Goal: Information Seeking & Learning: Learn about a topic

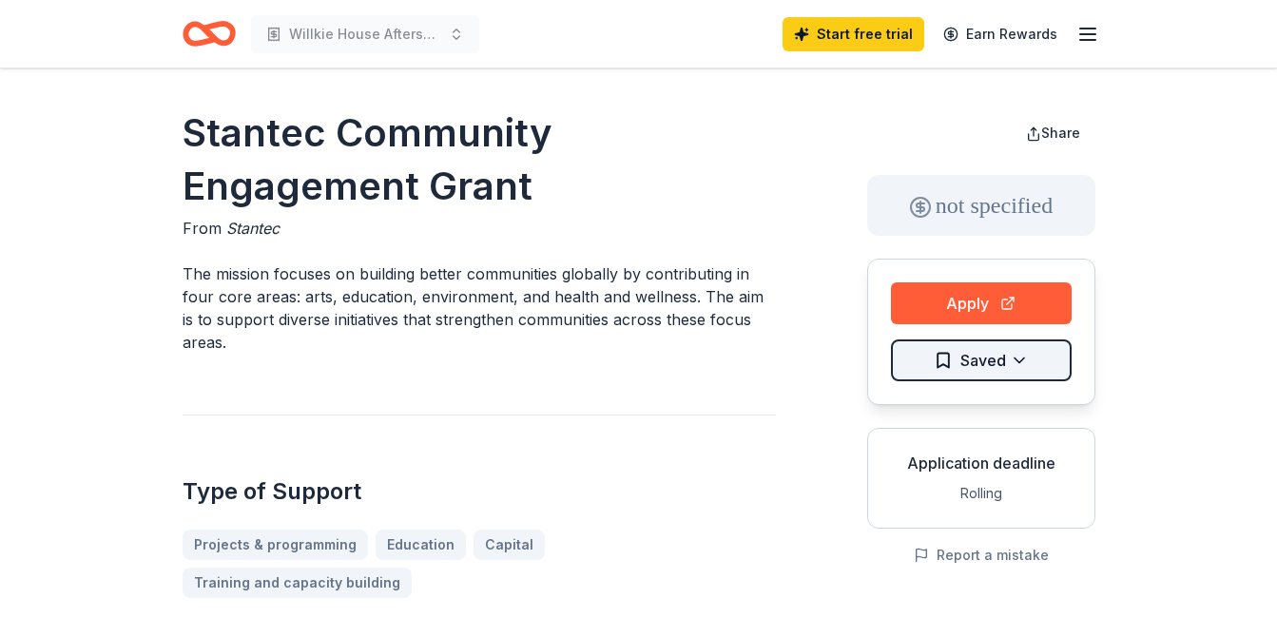
click at [1043, 366] on html "Willkie House Afterschool & Summer Programs Start free trial Earn Rewards Stant…" at bounding box center [638, 309] width 1277 height 618
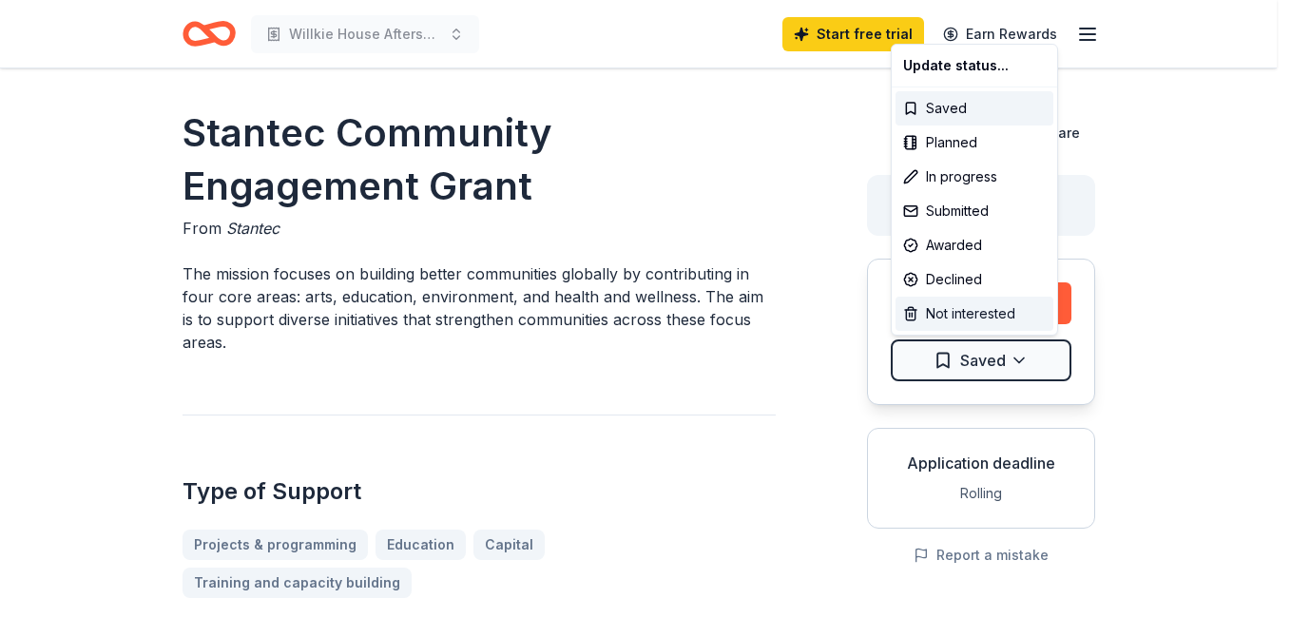
click at [1024, 314] on div "Not interested" at bounding box center [975, 314] width 158 height 34
click at [702, 345] on html "Willkie House Afterschool & Summer Programs Start free trial Earn Rewards Stant…" at bounding box center [645, 309] width 1291 height 618
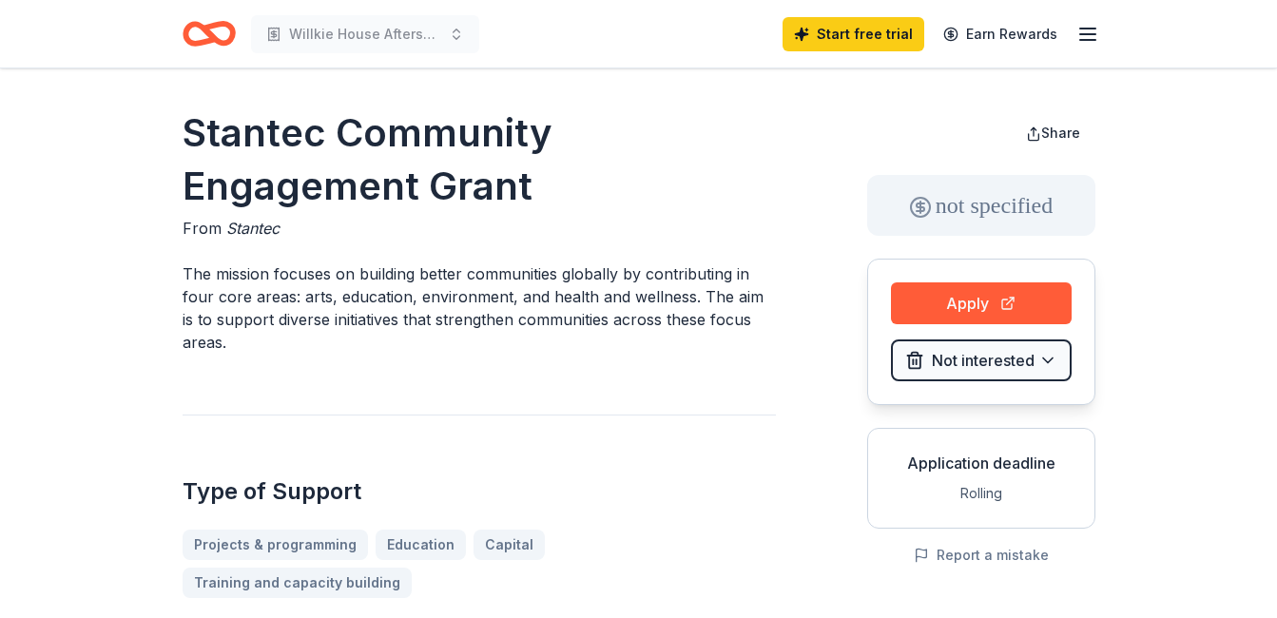
click at [217, 36] on icon "Home" at bounding box center [209, 33] width 53 height 45
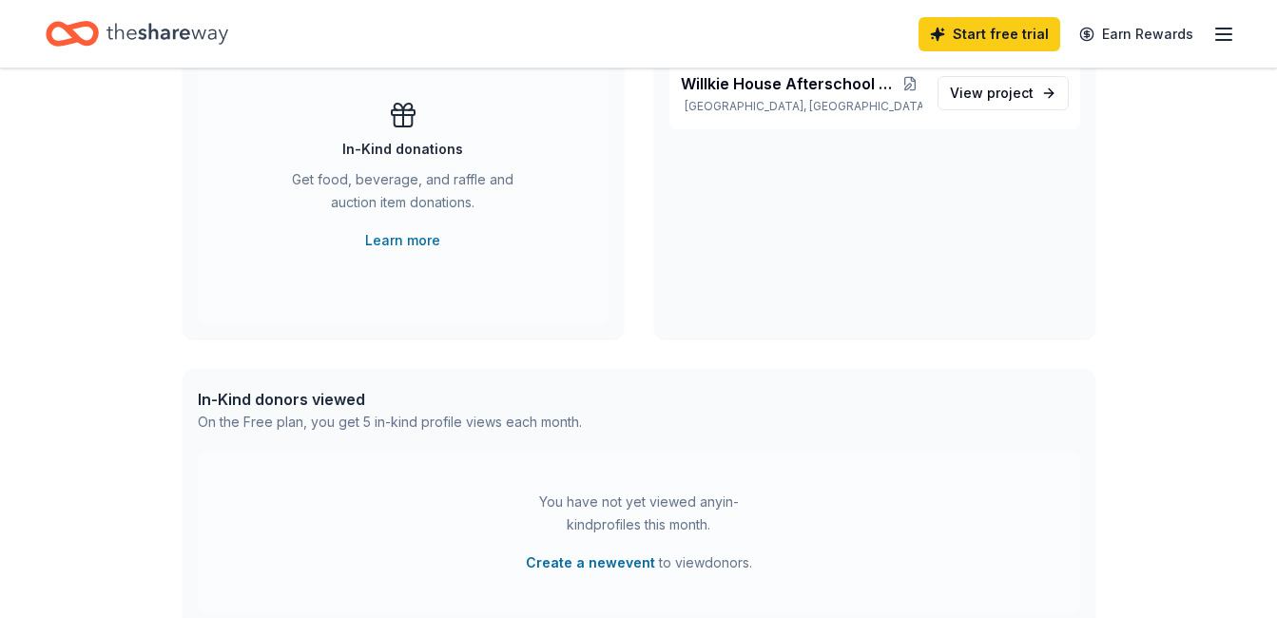
scroll to position [380, 0]
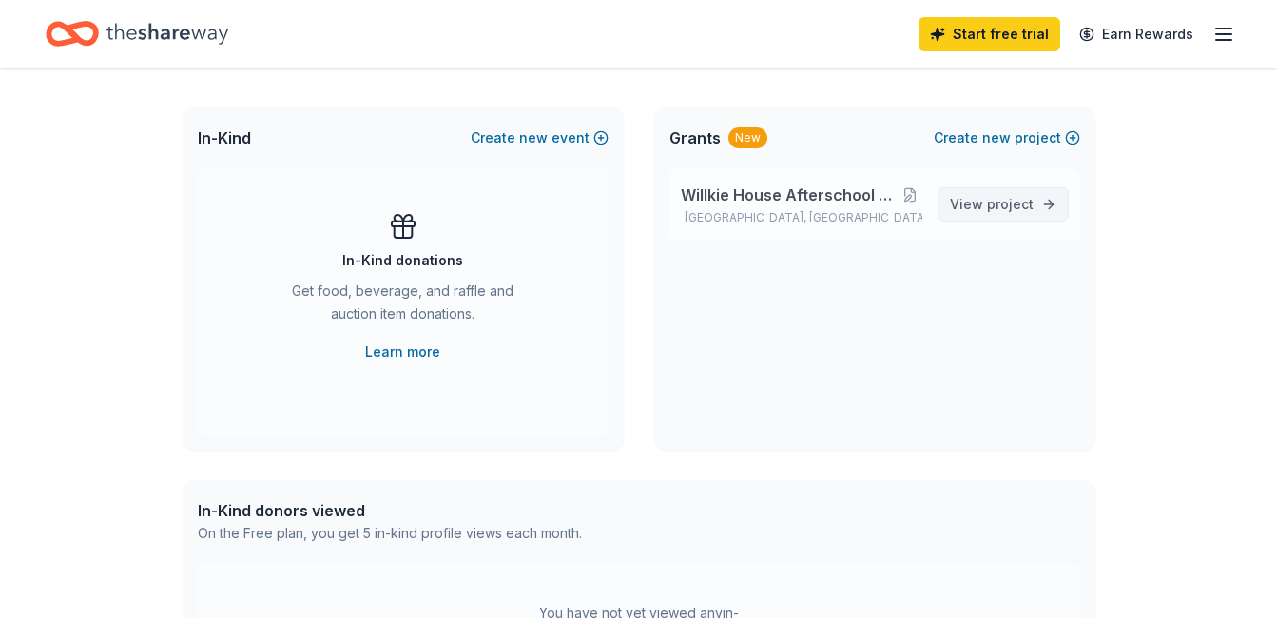
click at [984, 200] on span "View project" at bounding box center [992, 204] width 84 height 23
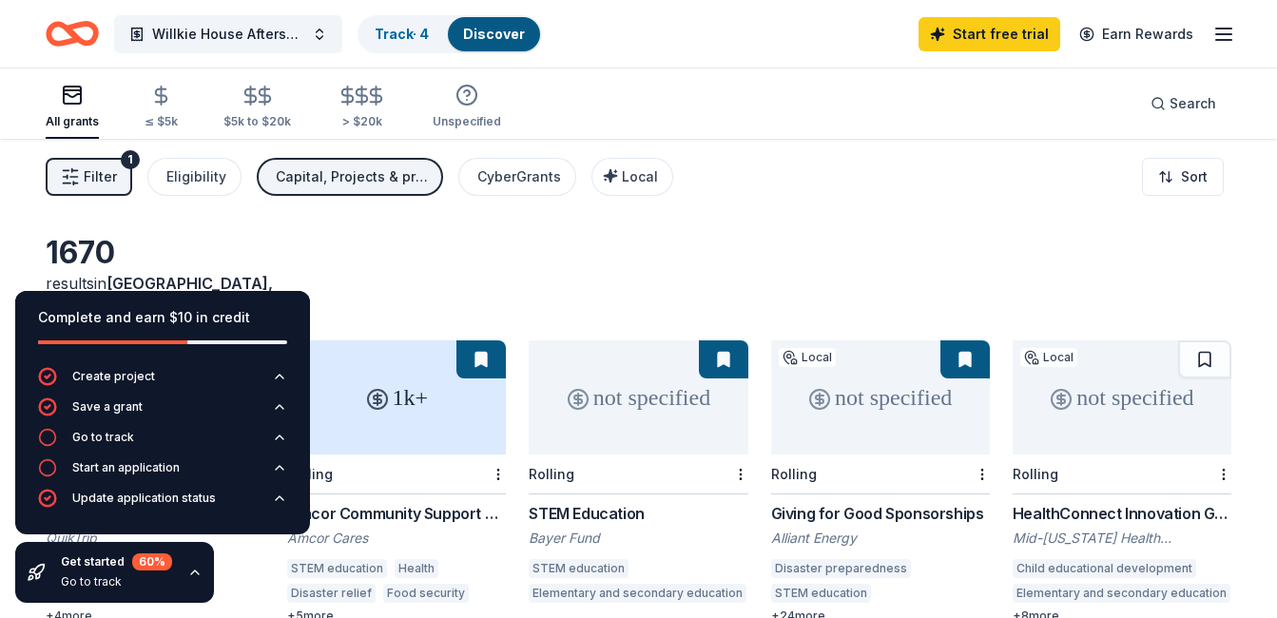
scroll to position [95, 0]
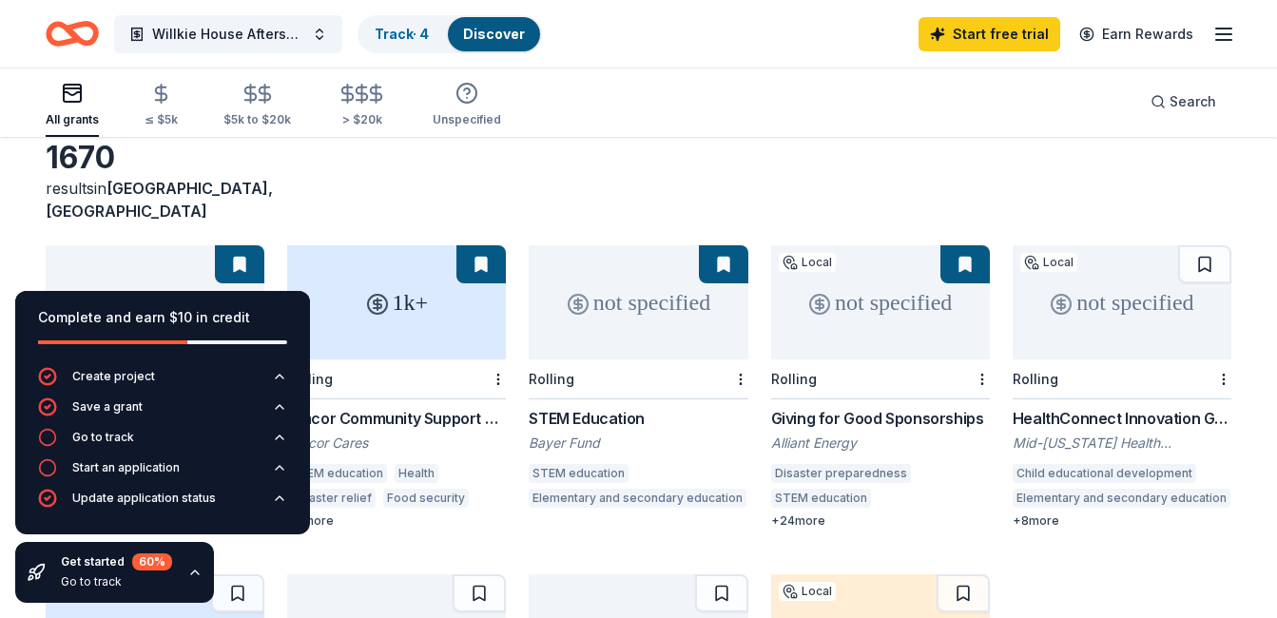
click at [1063, 407] on div "HealthConnect Innovation Grants" at bounding box center [1122, 418] width 219 height 23
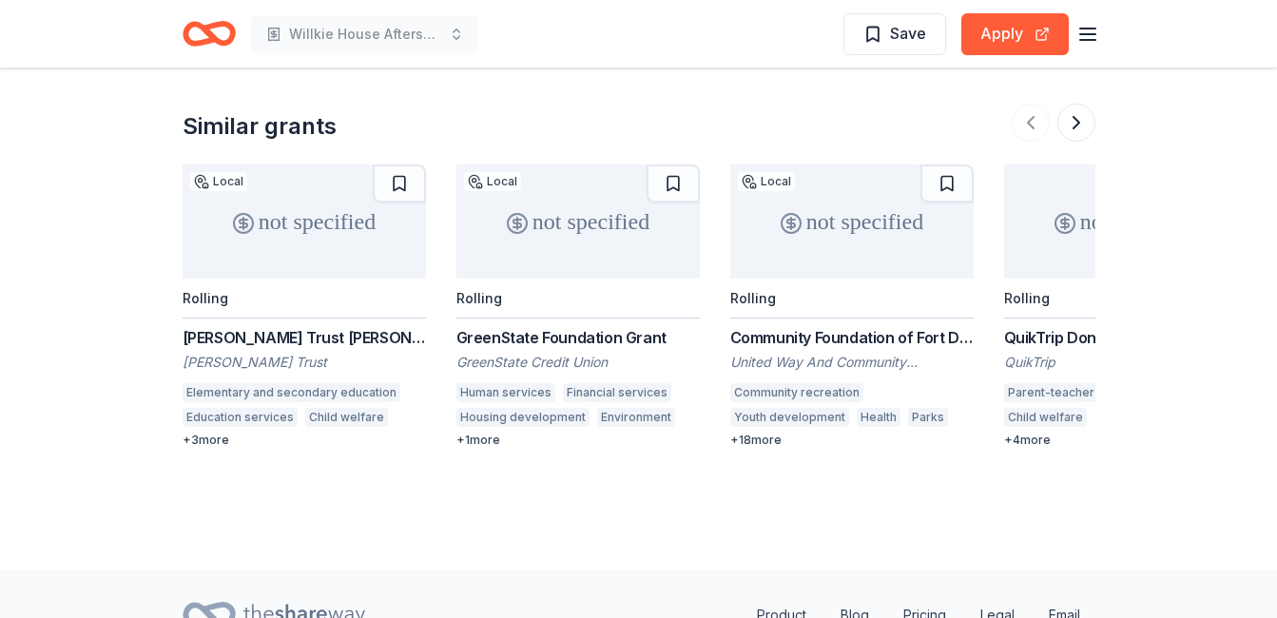
scroll to position [2377, 0]
